Goal: Information Seeking & Learning: Learn about a topic

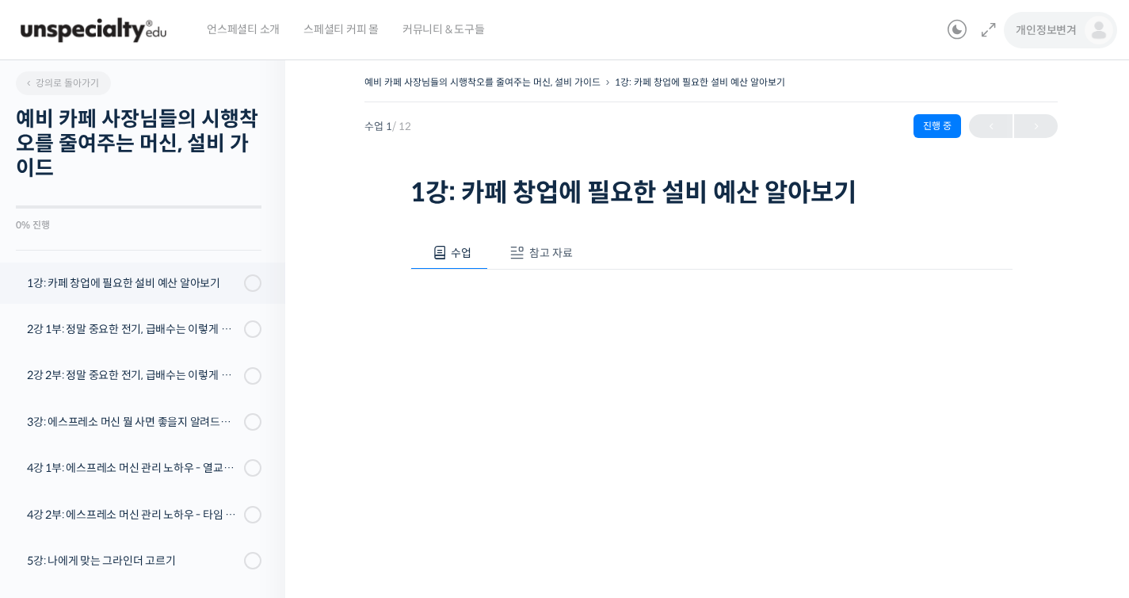
scroll to position [201, 0]
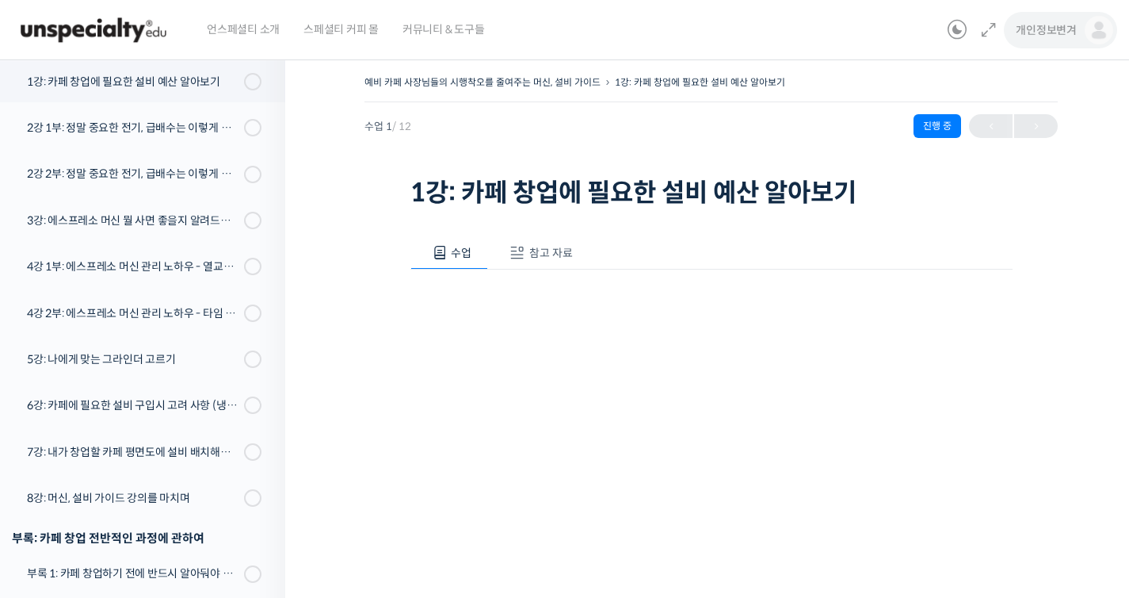
click at [1051, 30] on span "개인정보변겨" at bounding box center [1046, 30] width 61 height 14
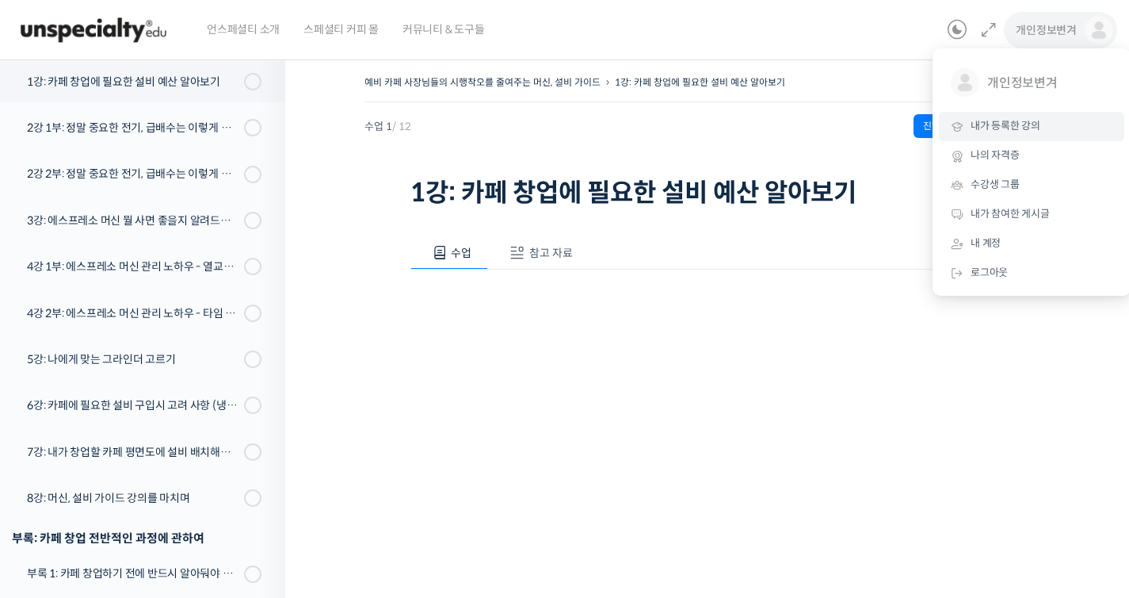
click at [1029, 129] on span "내가 등록한 강의" at bounding box center [1006, 125] width 70 height 13
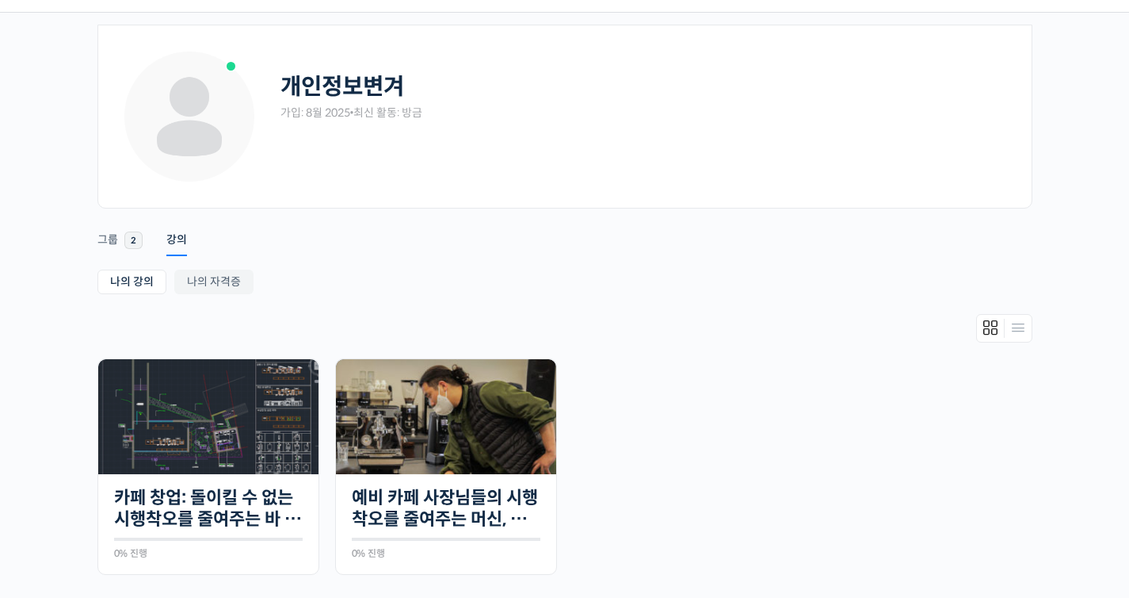
scroll to position [92, 0]
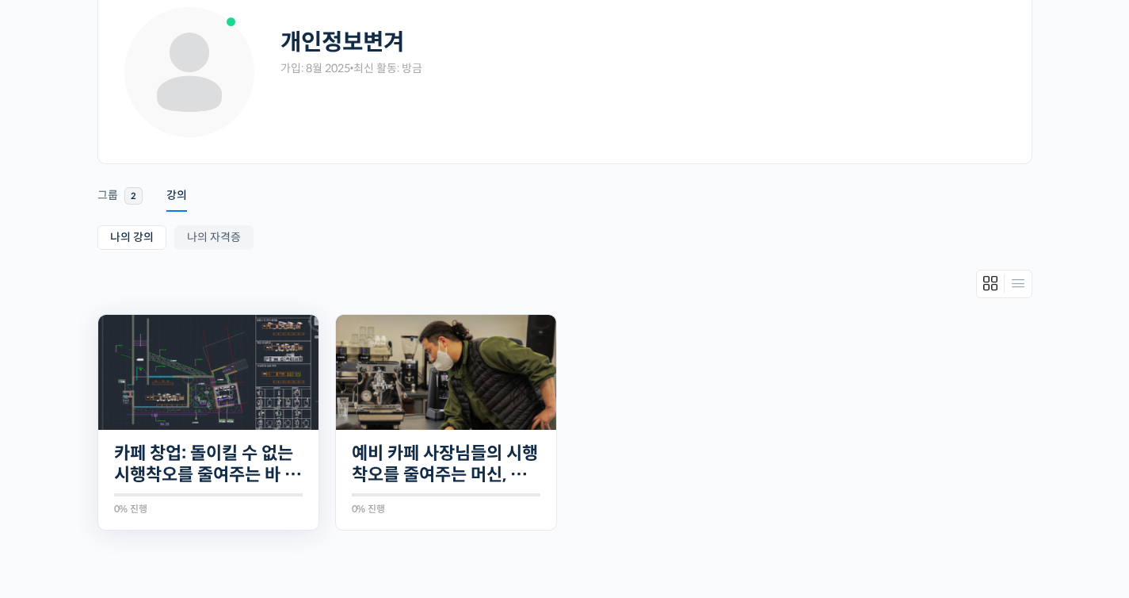
click at [243, 391] on img at bounding box center [208, 372] width 220 height 115
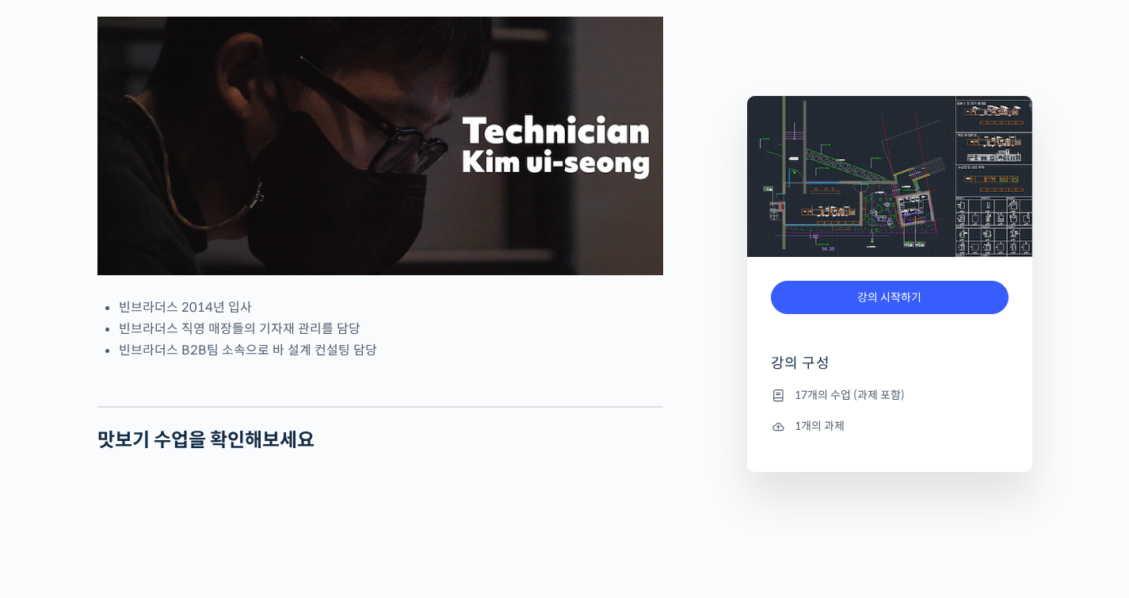
scroll to position [878, 0]
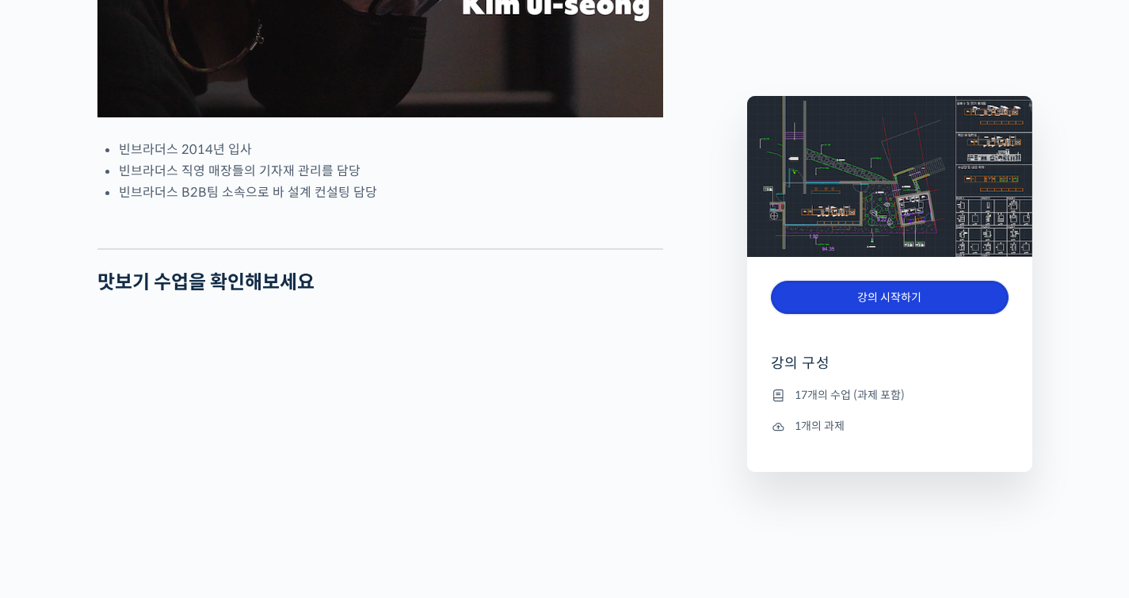
click at [852, 307] on link "강의 시작하기" at bounding box center [890, 298] width 238 height 34
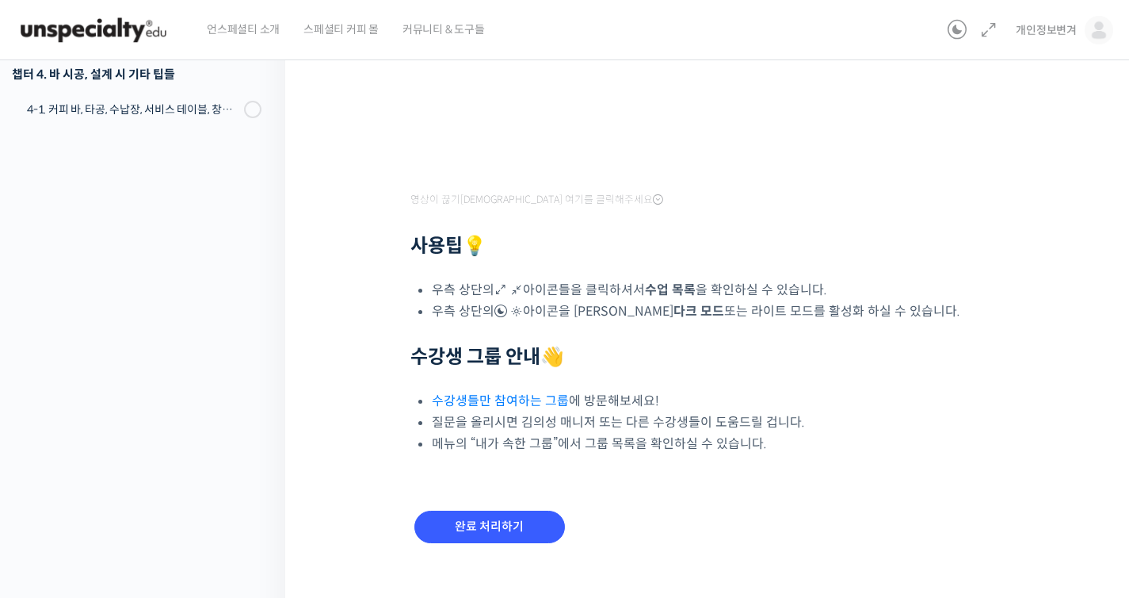
scroll to position [480, 0]
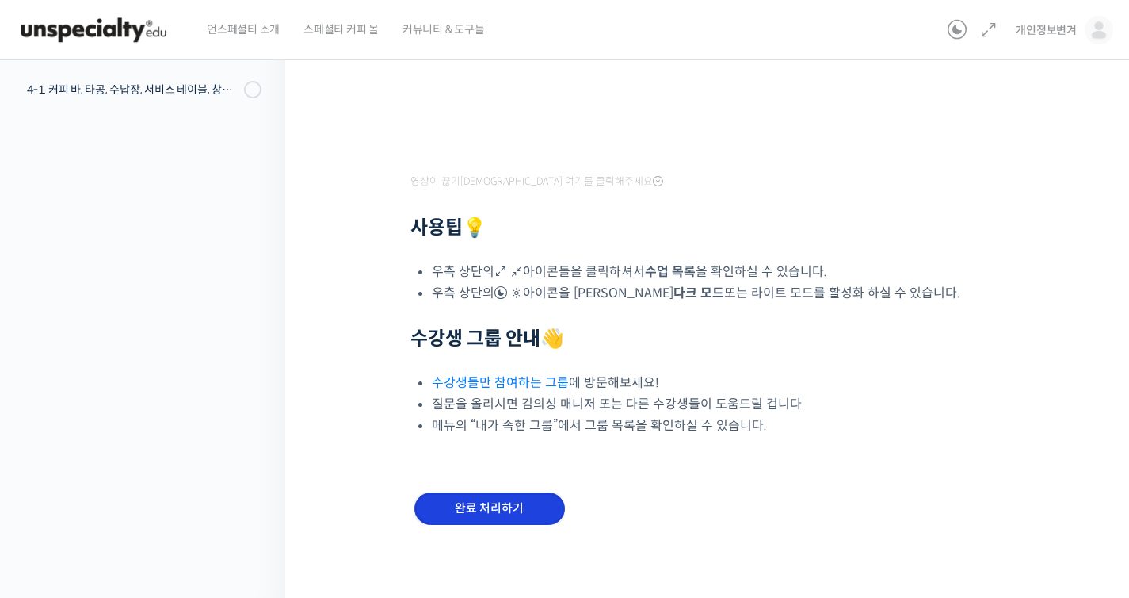
click at [518, 499] on input "완료 처리하기" at bounding box center [490, 508] width 151 height 32
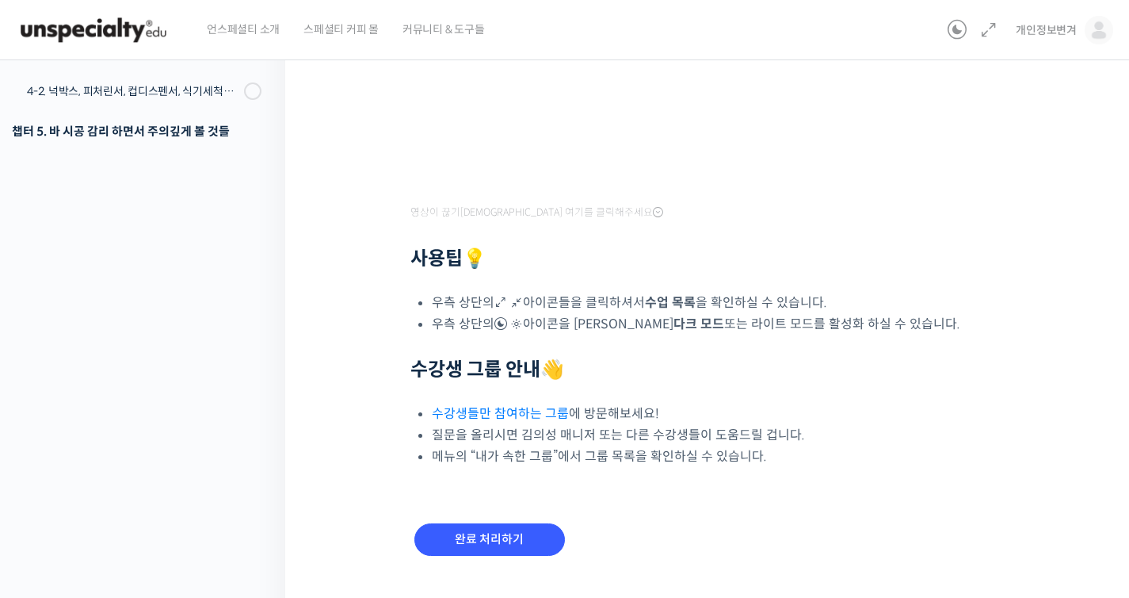
scroll to position [480, 0]
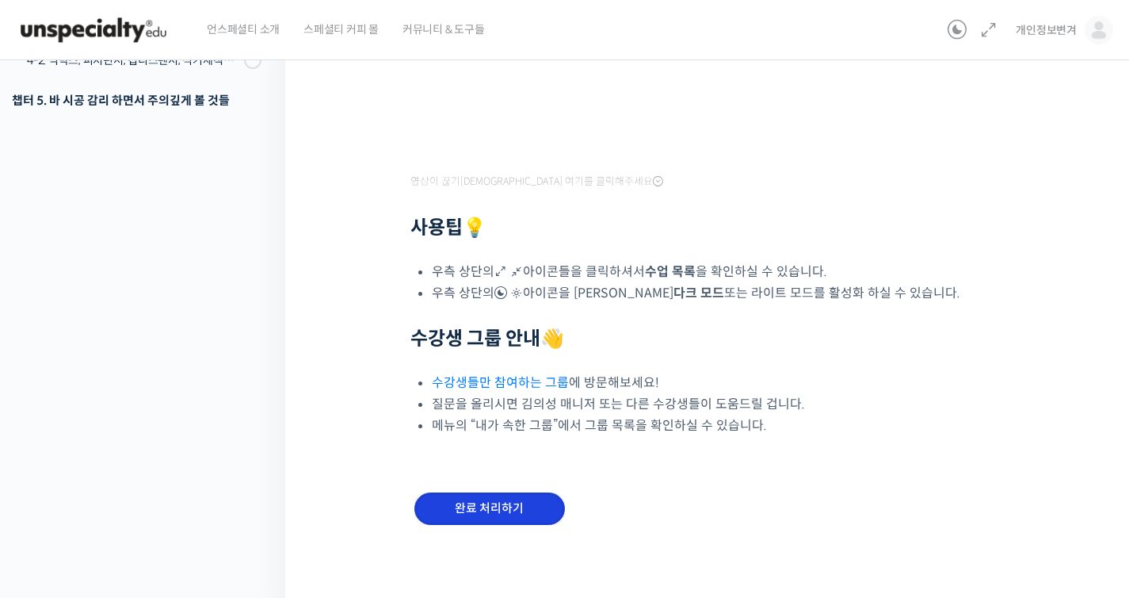
click at [531, 522] on input "완료 처리하기" at bounding box center [490, 508] width 151 height 32
click at [530, 518] on input "완료 처리하기" at bounding box center [490, 508] width 151 height 32
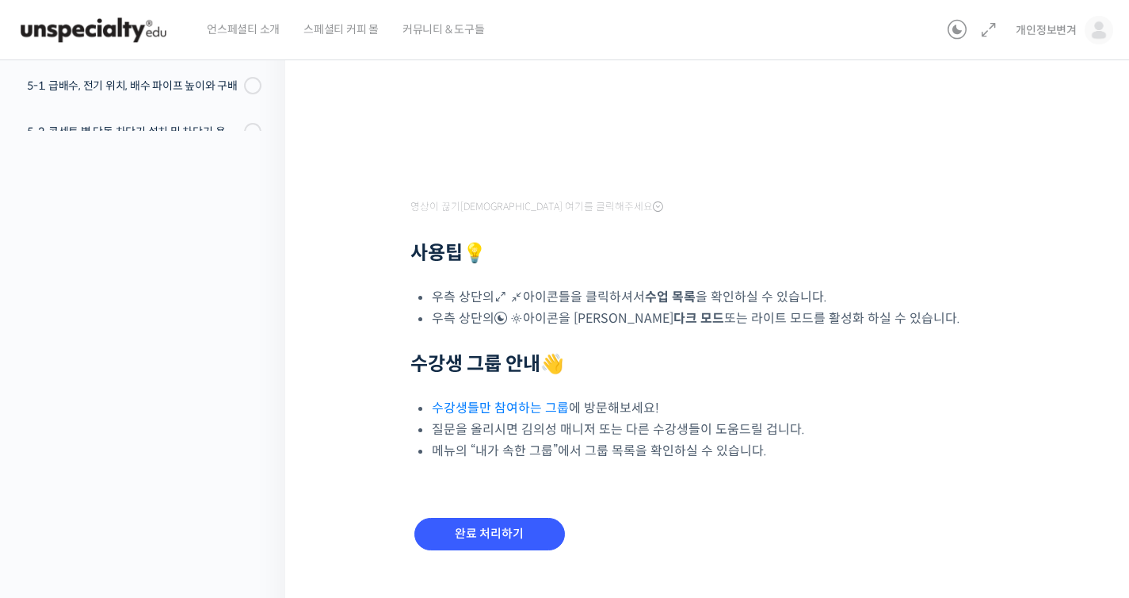
scroll to position [480, 0]
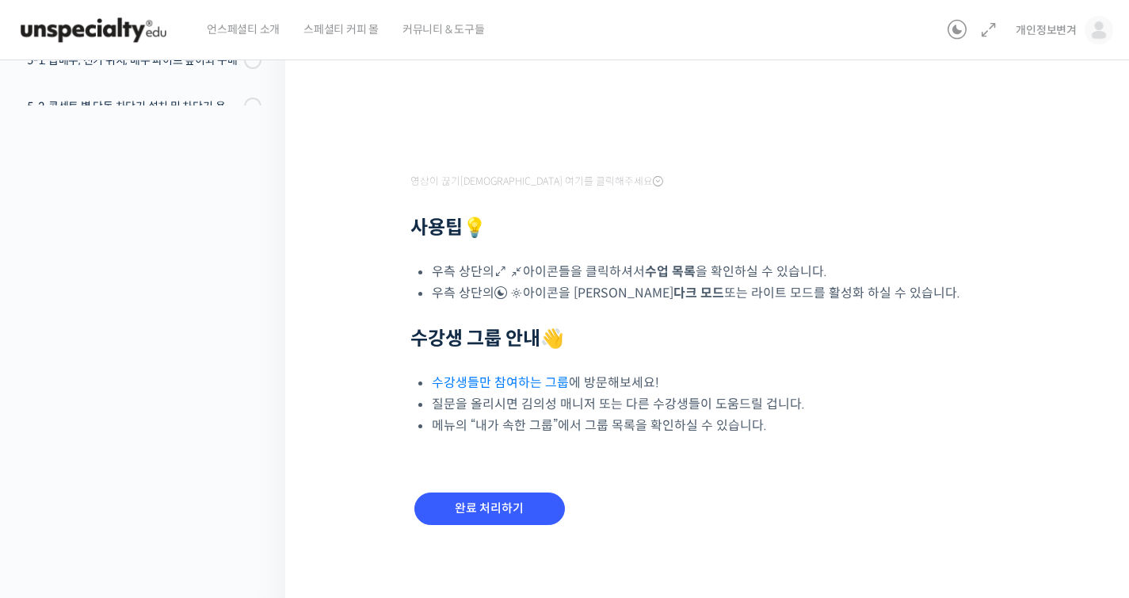
click at [653, 181] on icon at bounding box center [658, 181] width 10 height 13
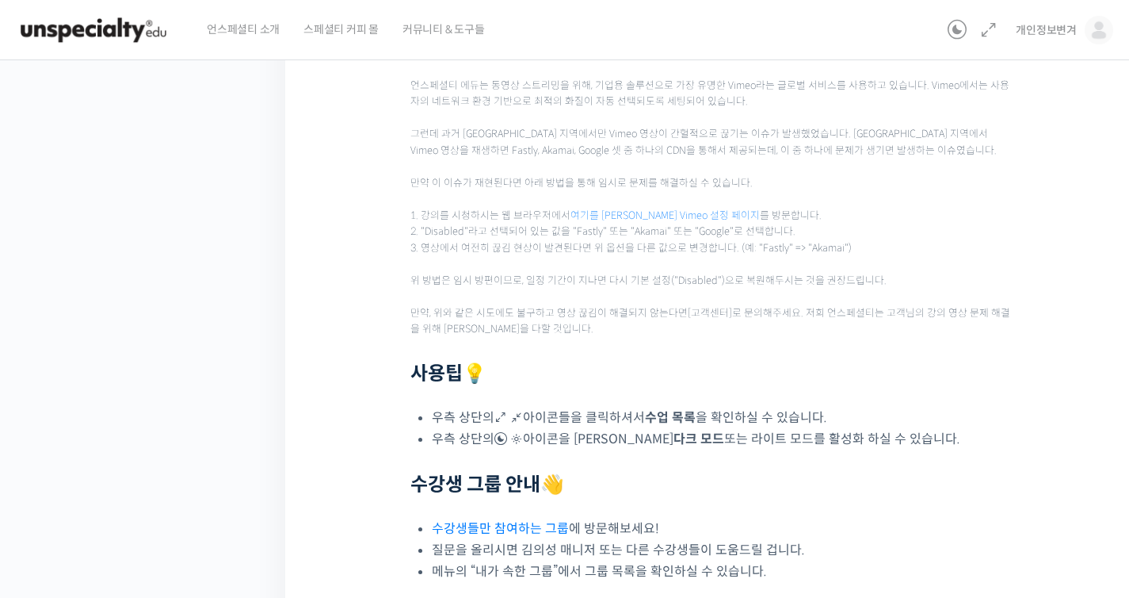
scroll to position [757, 0]
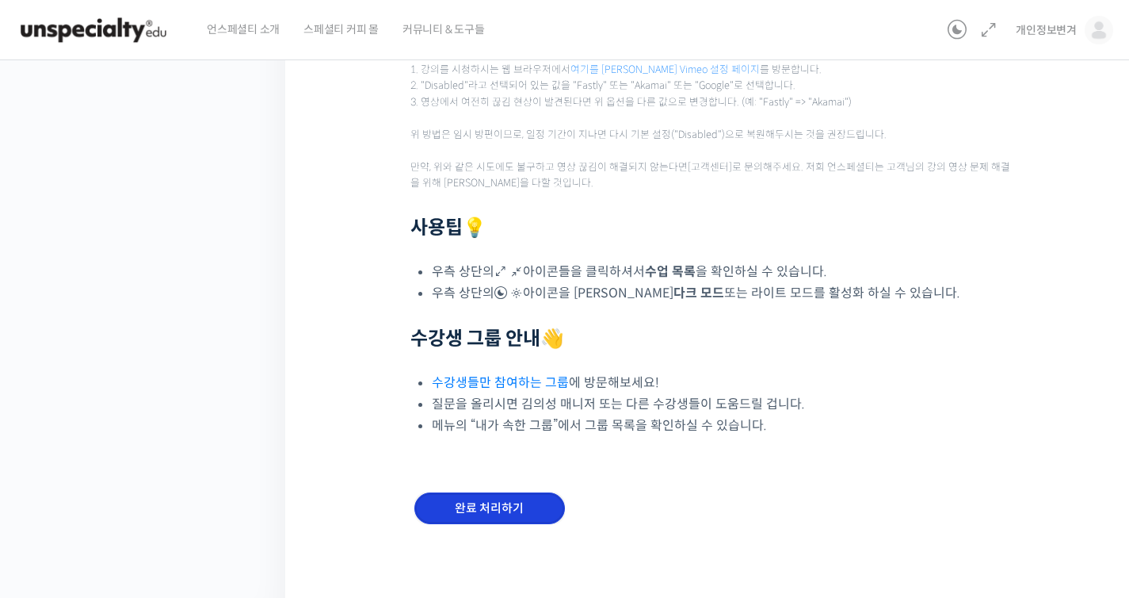
click at [535, 513] on input "완료 처리하기" at bounding box center [490, 508] width 151 height 32
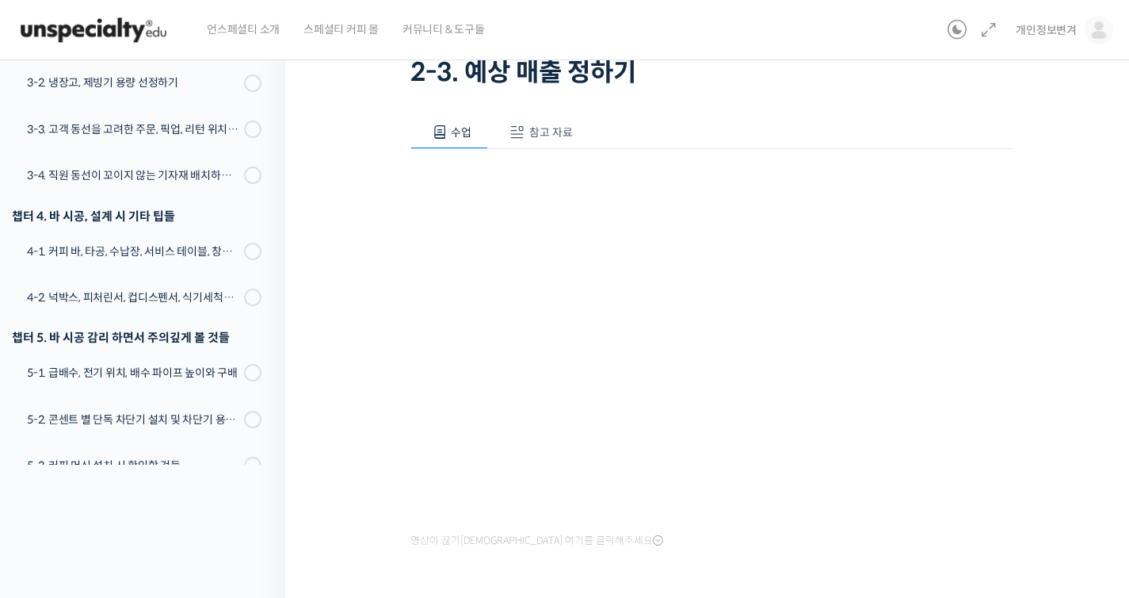
scroll to position [236, 0]
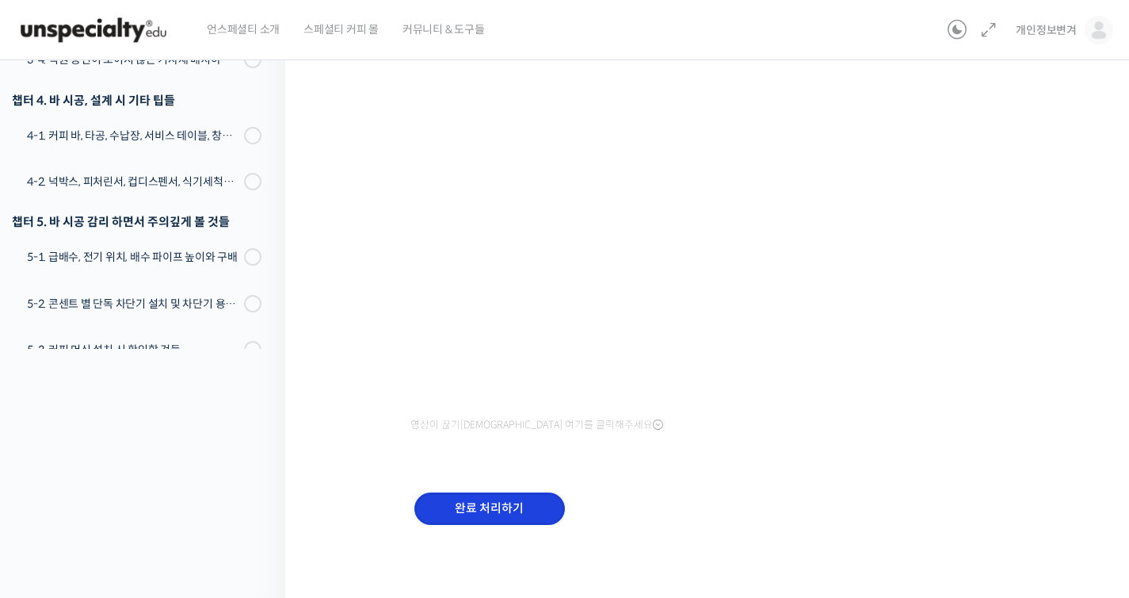
click at [506, 507] on input "완료 처리하기" at bounding box center [490, 508] width 151 height 32
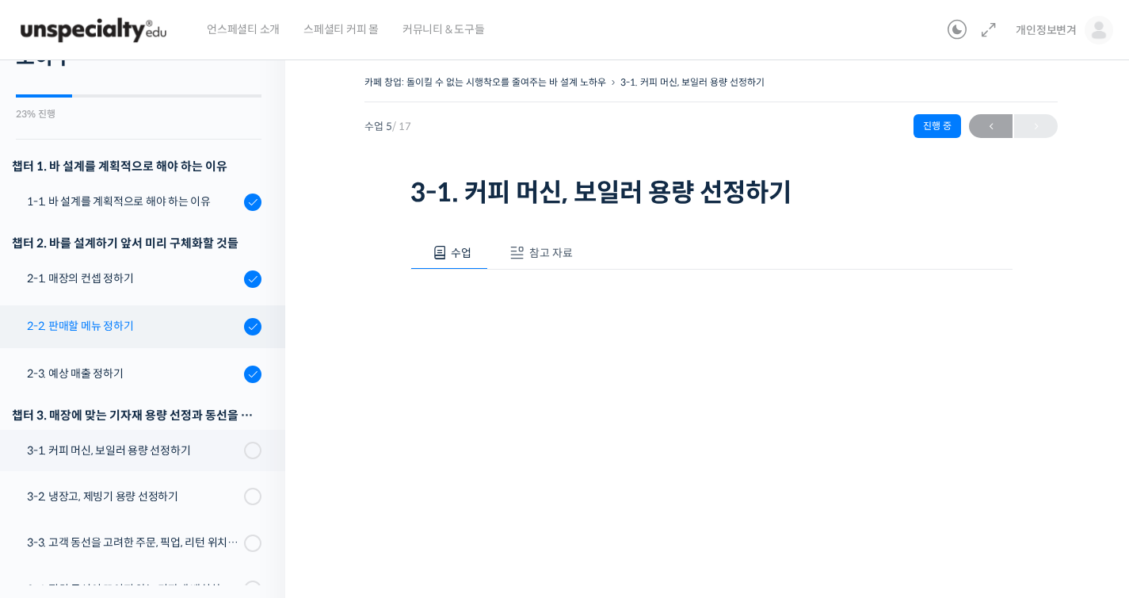
scroll to position [166, 0]
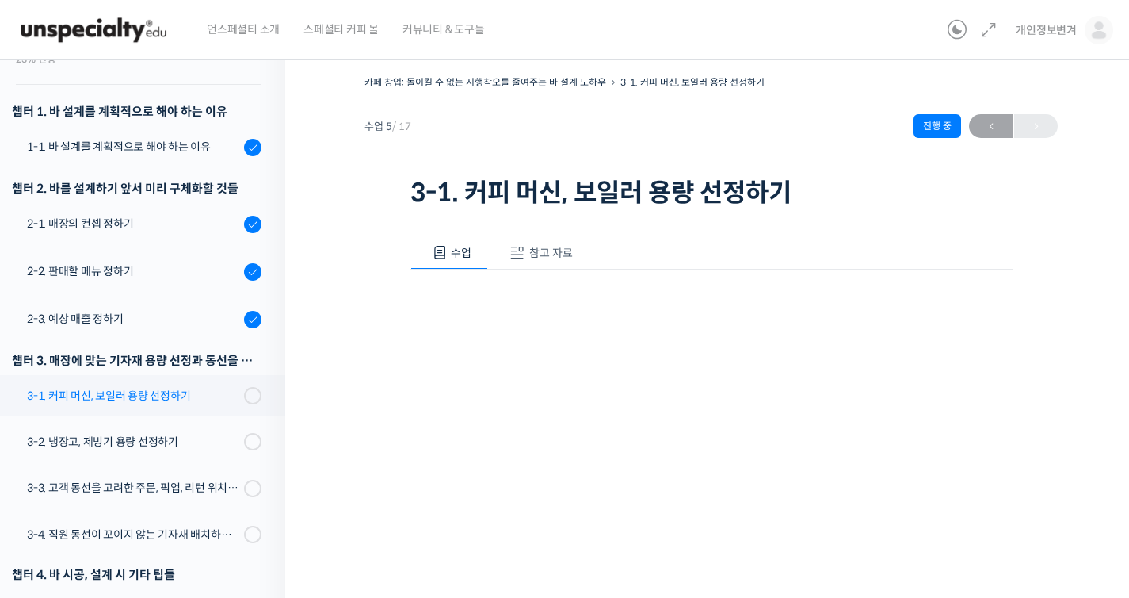
click at [193, 404] on link "3-1. 커피 머신, 보일러 용량 선정하기" at bounding box center [138, 395] width 293 height 41
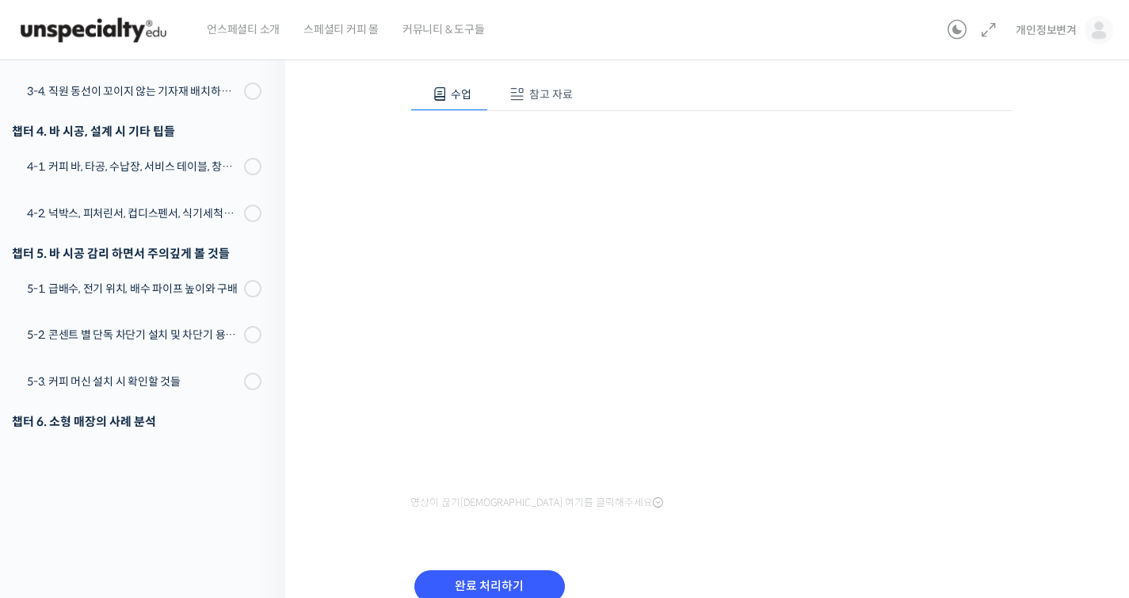
scroll to position [236, 0]
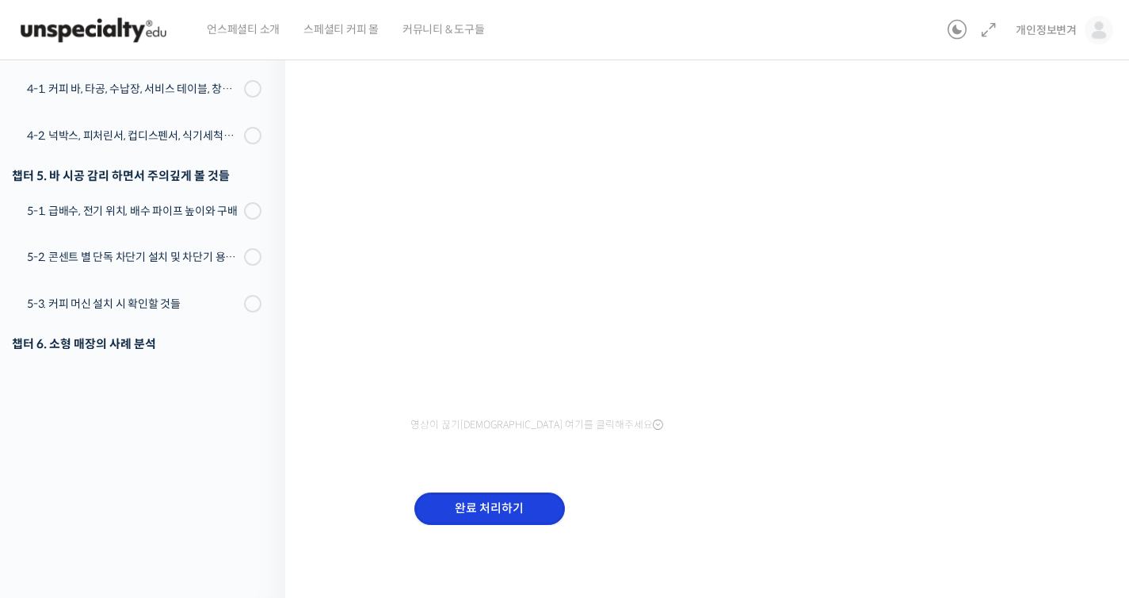
click at [523, 503] on input "완료 처리하기" at bounding box center [490, 508] width 151 height 32
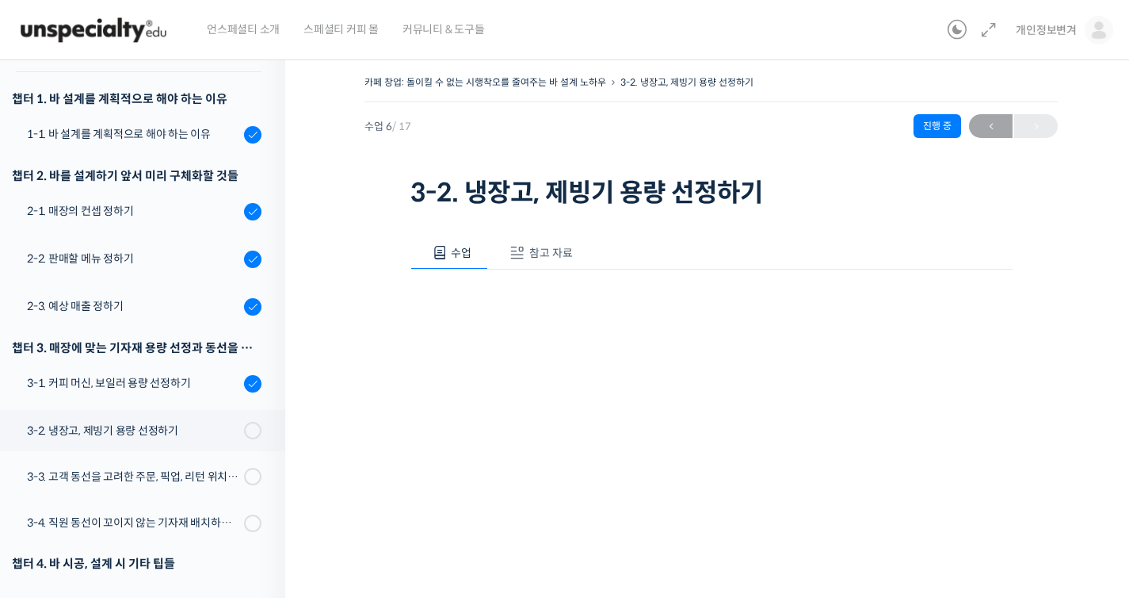
scroll to position [437, 0]
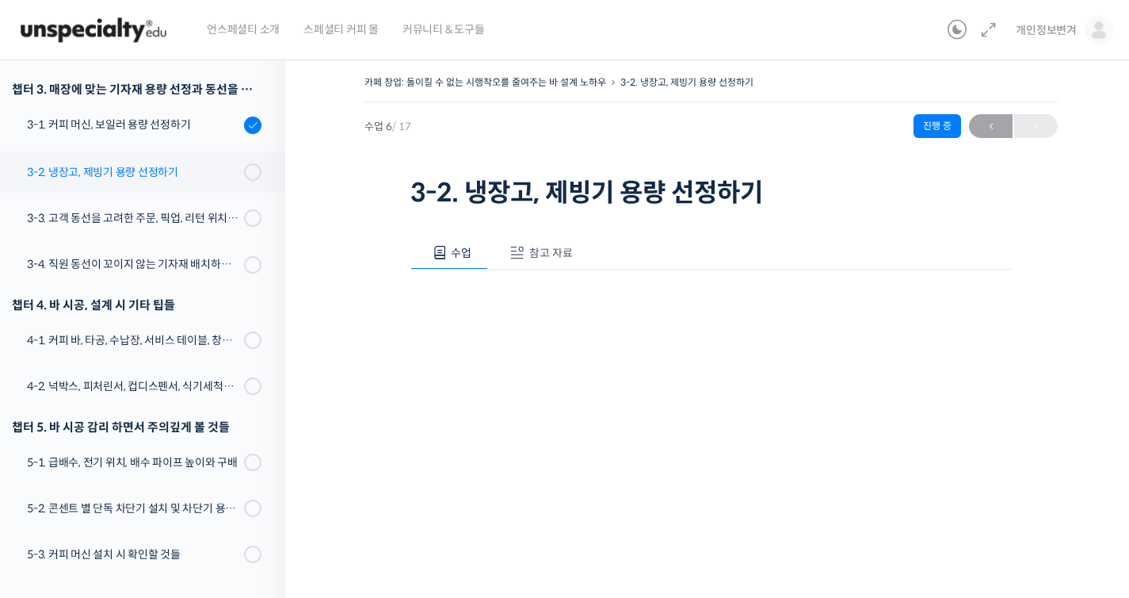
click at [193, 171] on div "3-2. 냉장고, 제빙기 용량 선정하기" at bounding box center [133, 171] width 212 height 17
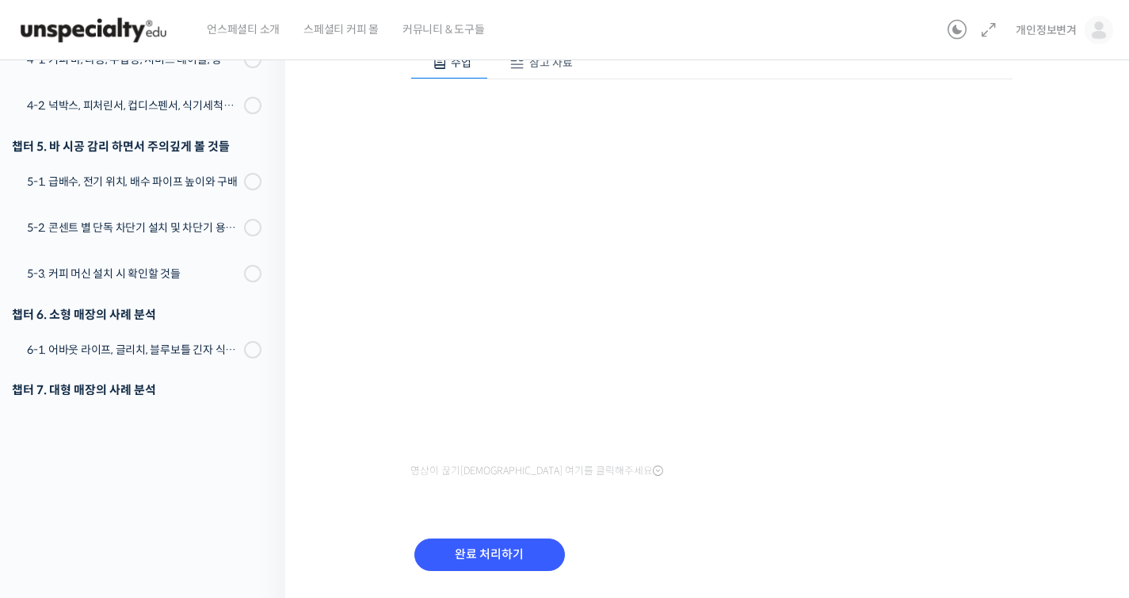
scroll to position [236, 0]
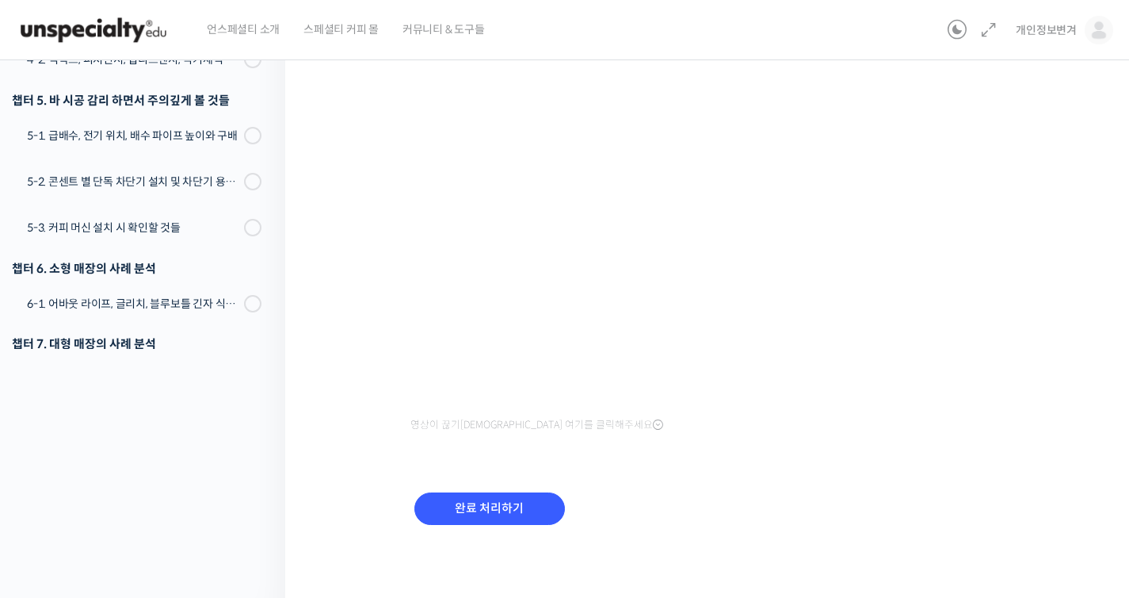
click at [508, 488] on div "완료 처리하기" at bounding box center [490, 521] width 159 height 66
click at [510, 506] on input "완료 처리하기" at bounding box center [490, 508] width 151 height 32
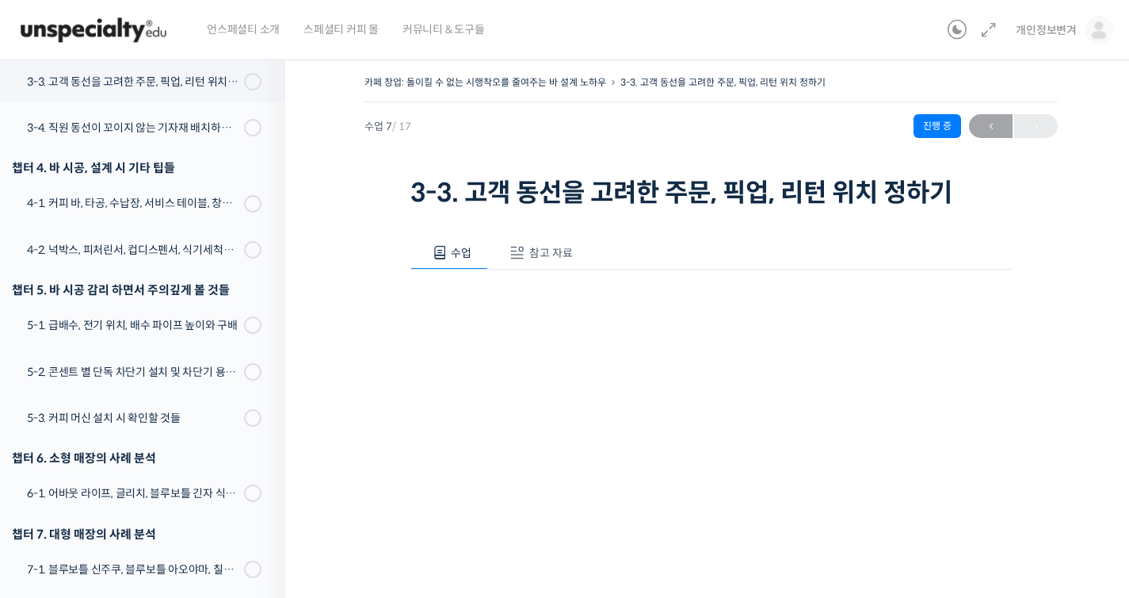
click at [558, 287] on div "영상이 끊기[DEMOGRAPHIC_DATA] 여기를 클릭해주세요" at bounding box center [712, 470] width 602 height 403
click at [564, 249] on span "참고 자료" at bounding box center [551, 253] width 44 height 14
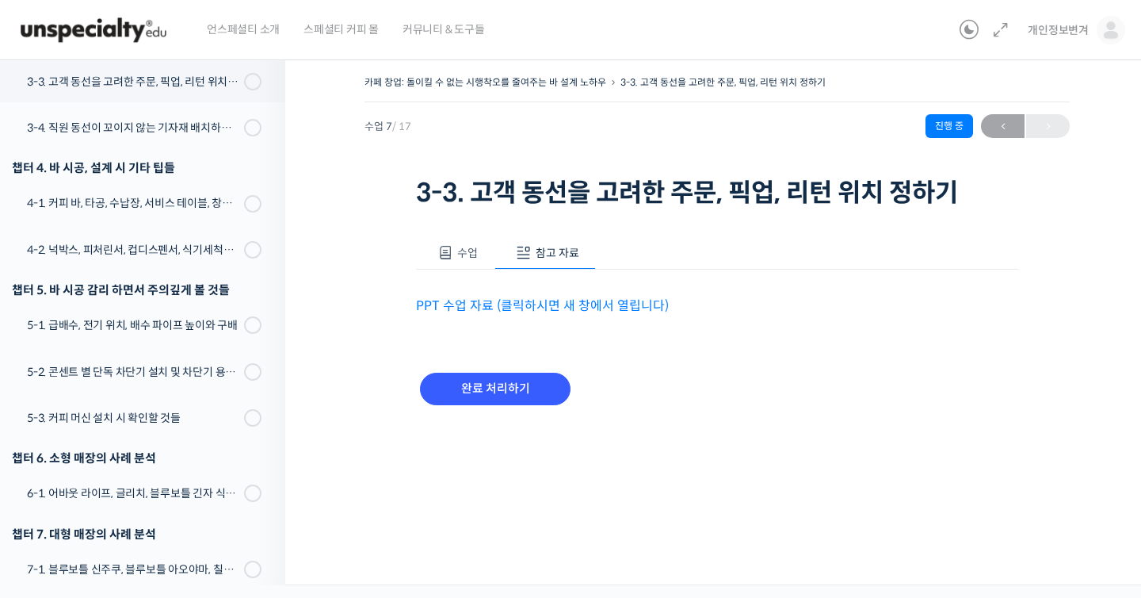
click at [445, 253] on span at bounding box center [446, 253] width 16 height 16
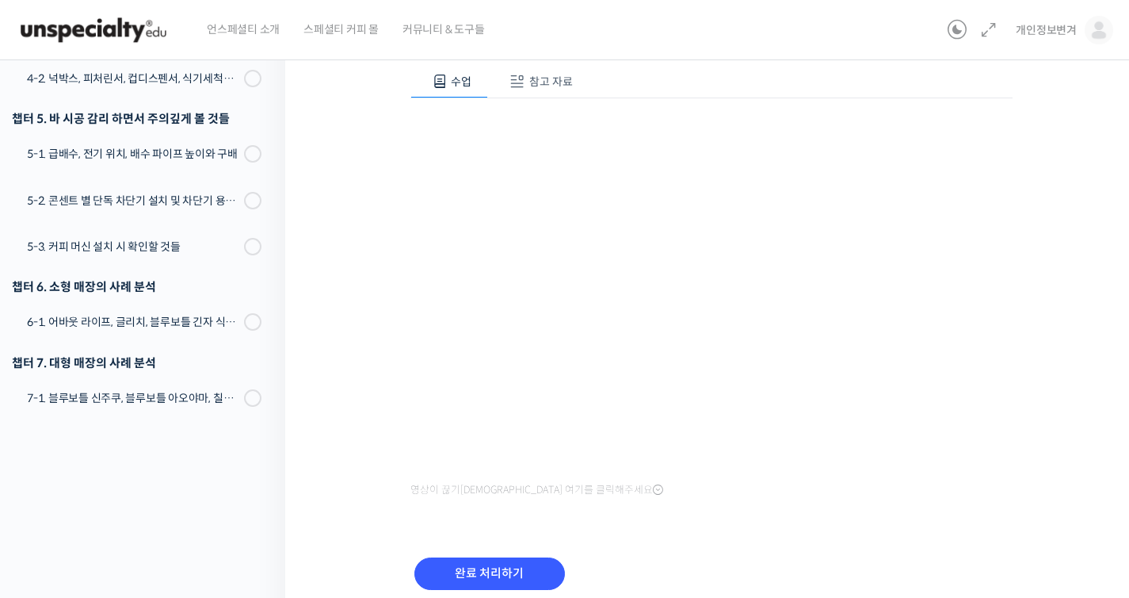
scroll to position [236, 0]
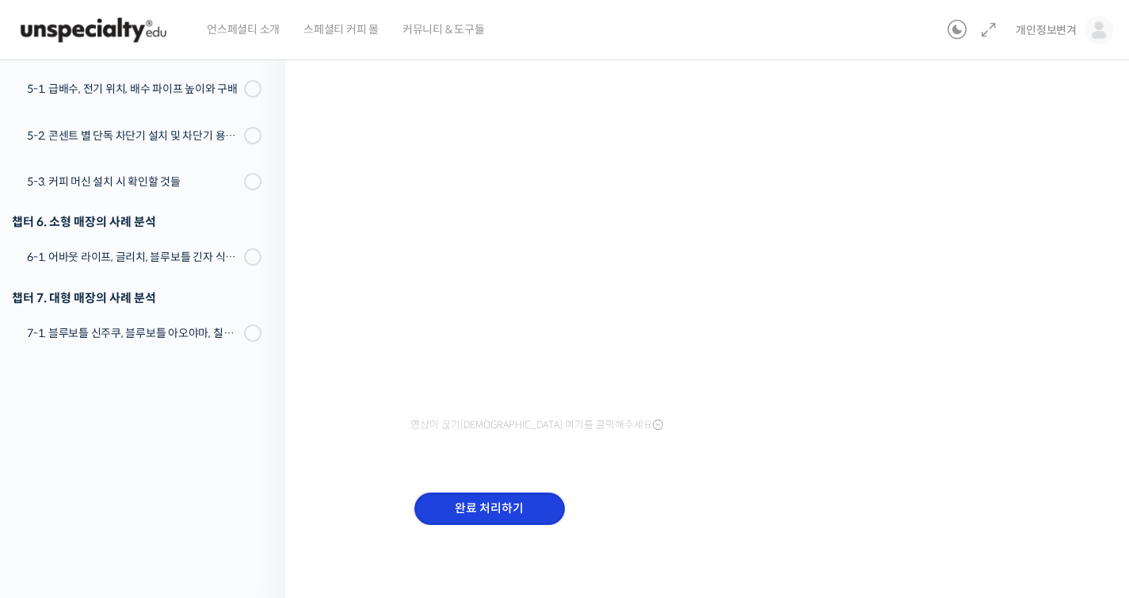
click at [463, 507] on input "완료 처리하기" at bounding box center [490, 508] width 151 height 32
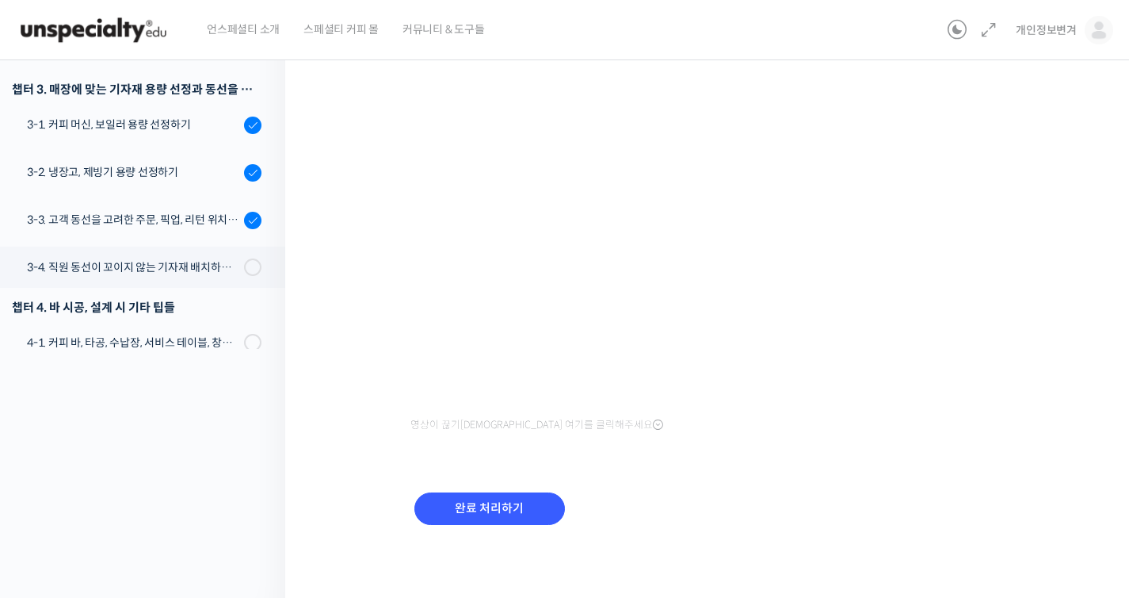
scroll to position [239, 0]
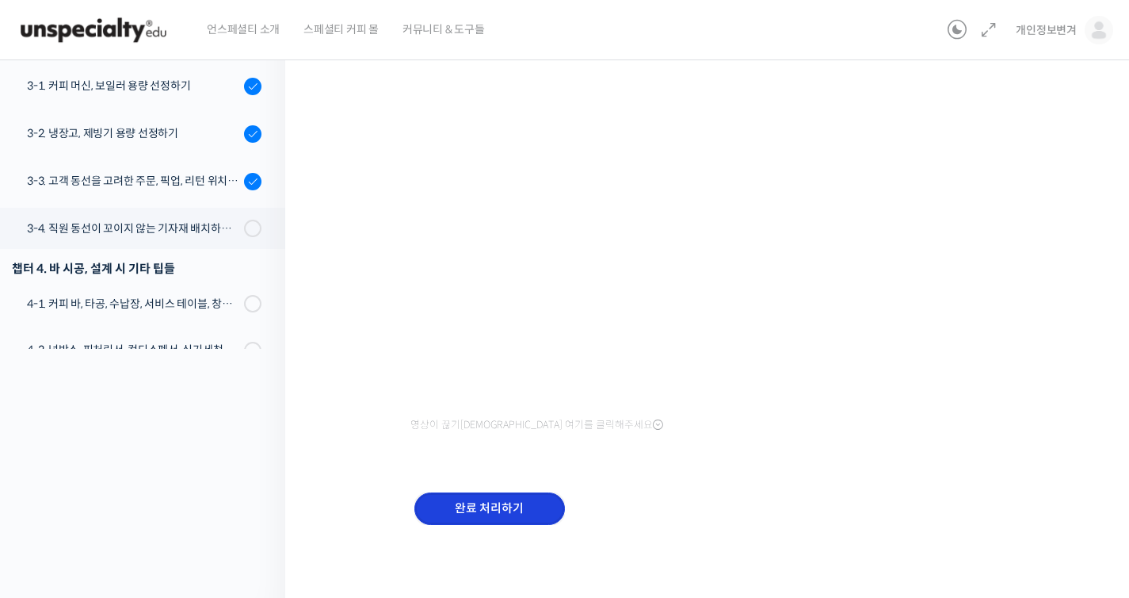
click at [541, 514] on input "완료 처리하기" at bounding box center [490, 508] width 151 height 32
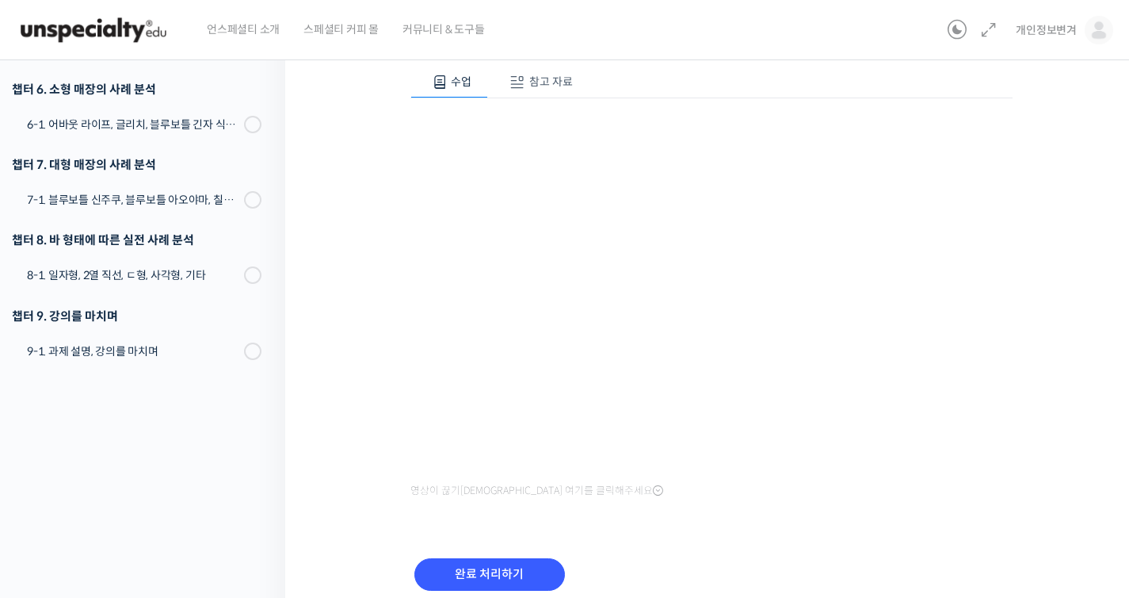
scroll to position [203, 0]
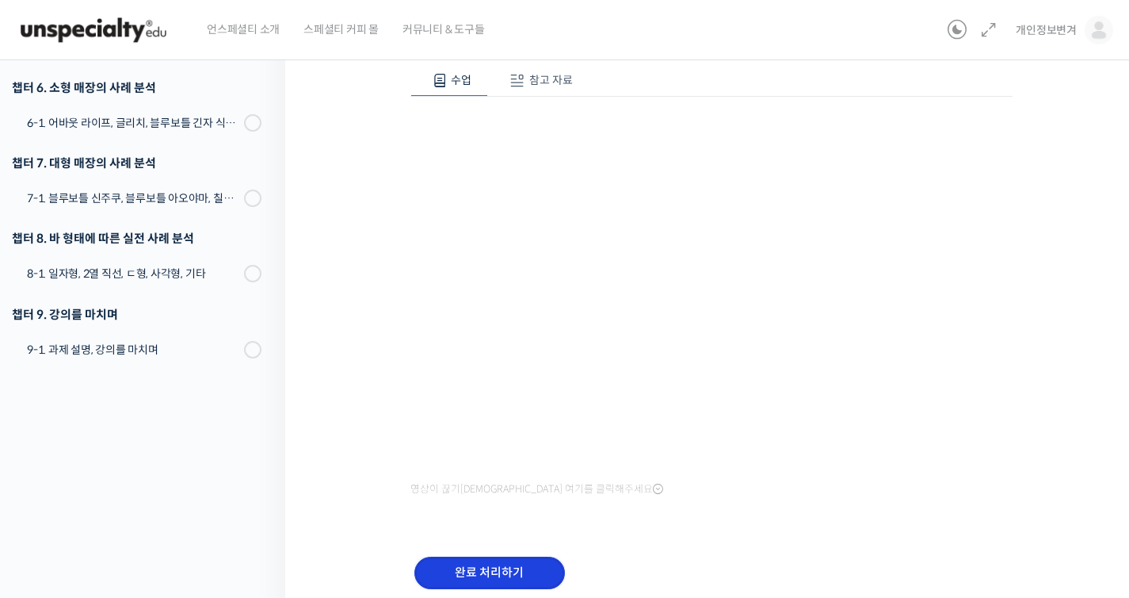
click at [516, 564] on input "완료 처리하기" at bounding box center [490, 572] width 151 height 32
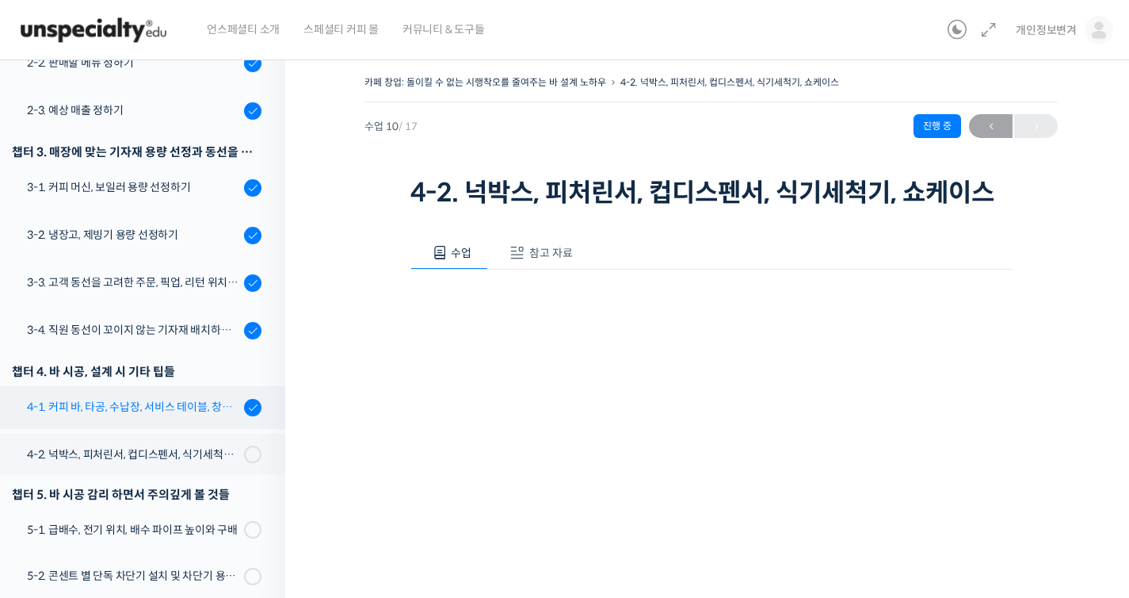
scroll to position [375, 0]
click at [193, 400] on div "4-1. 커피 바, 타공, 수납장, 서비스 테이블, 창고 및 직원 휴게실" at bounding box center [133, 405] width 212 height 17
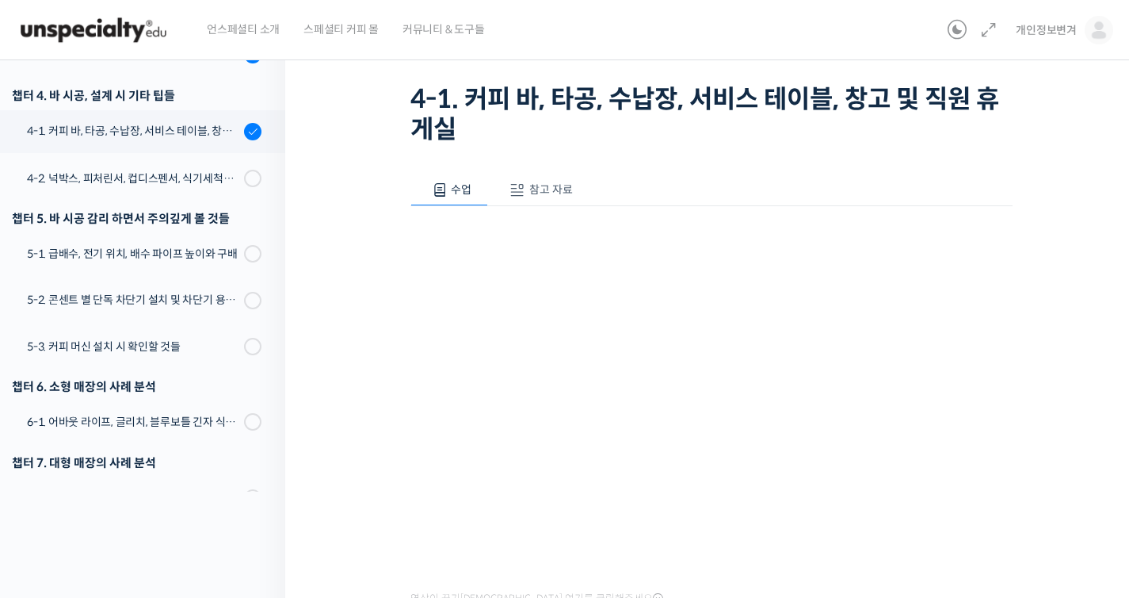
scroll to position [556, 0]
click at [185, 177] on div "4-2. 넉박스, 피처린서, 컵디스펜서, 식기세척기, 쇼케이스" at bounding box center [133, 178] width 212 height 17
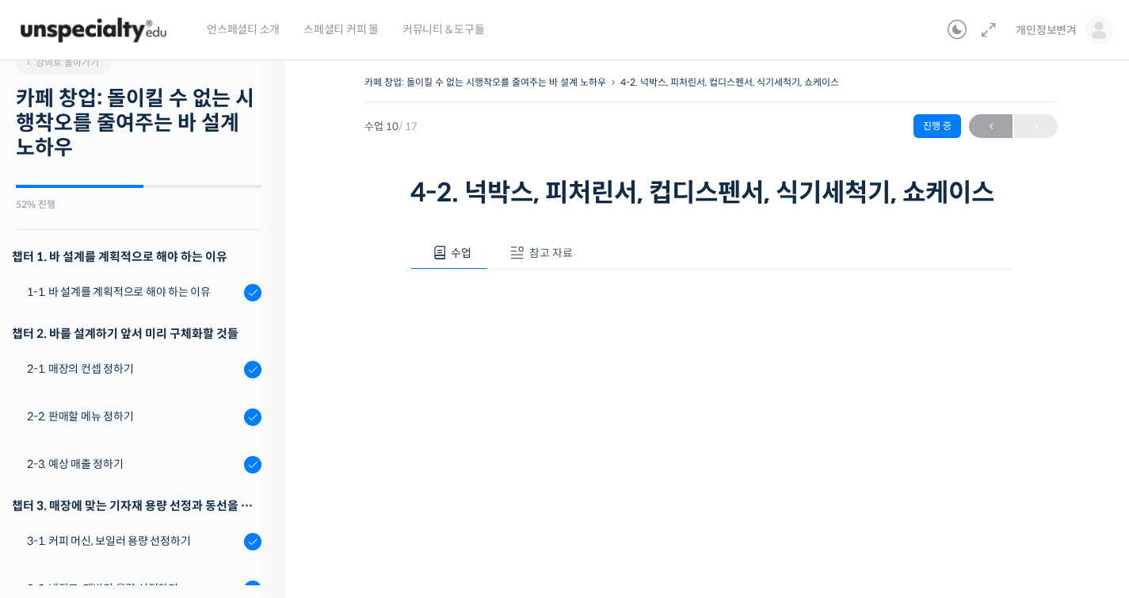
scroll to position [236, 0]
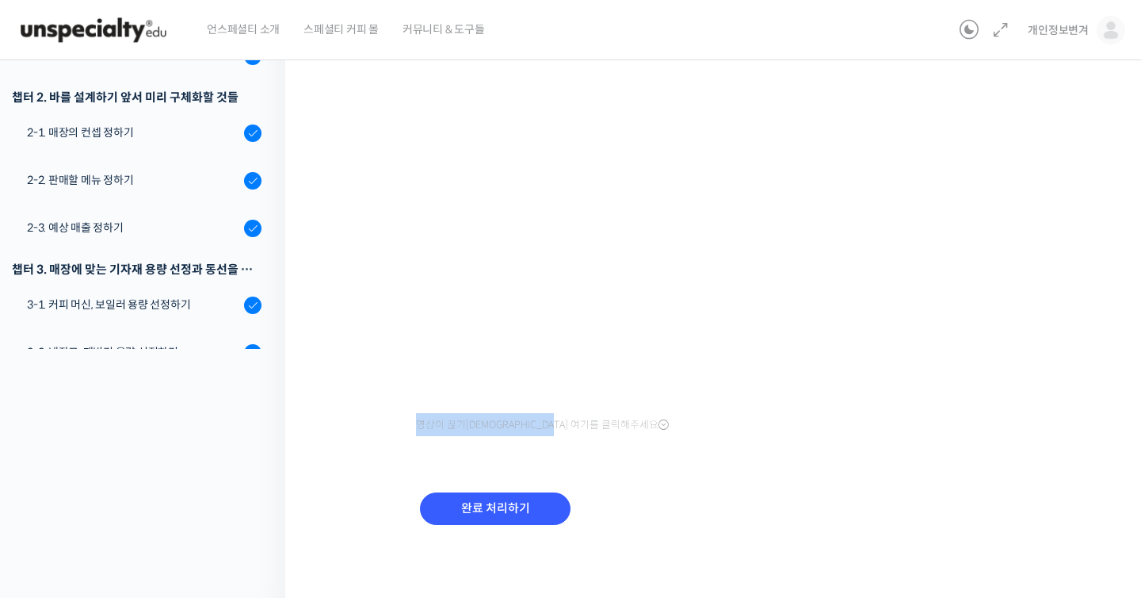
drag, startPoint x: 900, startPoint y: 487, endPoint x: 854, endPoint y: 480, distance: 47.3
click at [859, 480] on div "수업 참고 자료 영상이 끊기신다면 여기를 클릭해주세요 PPT 수업 자료 (클릭하시면 새 창에서 열립니다) 완료 처리하기" at bounding box center [717, 271] width 602 height 590
